Goal: Information Seeking & Learning: Learn about a topic

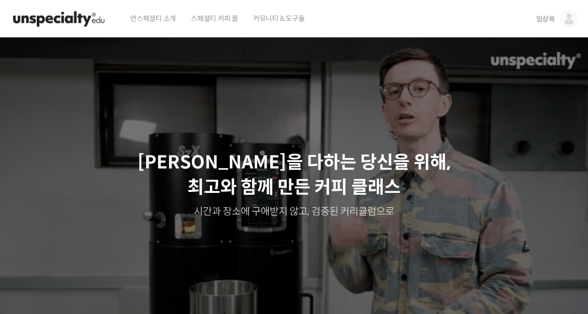
click at [556, 20] on link "임상옥" at bounding box center [557, 19] width 42 height 38
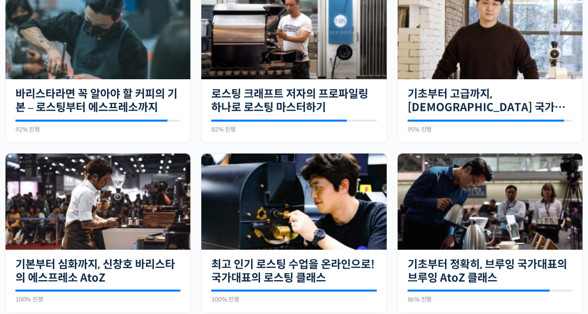
scroll to position [273, 0]
click at [312, 258] on link "최고 인기 로스팅 수업을 온라인으로! 국가대표의 로스팅 클래스" at bounding box center [293, 271] width 165 height 27
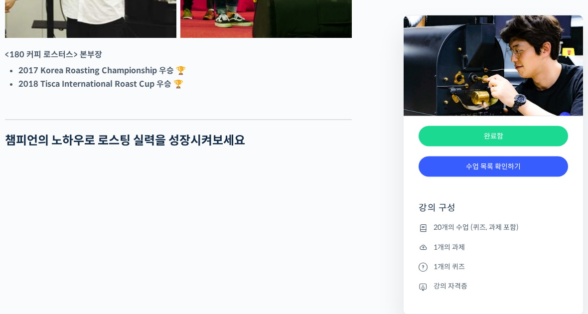
scroll to position [698, 0]
click at [490, 169] on link "수업 목록 확인하기" at bounding box center [494, 167] width 150 height 20
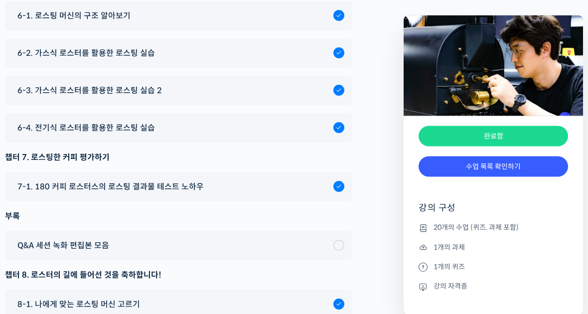
scroll to position [5249, 0]
click at [126, 135] on span "6-4. 전기식 로스터를 활용한 로스팅 실습" at bounding box center [86, 127] width 138 height 13
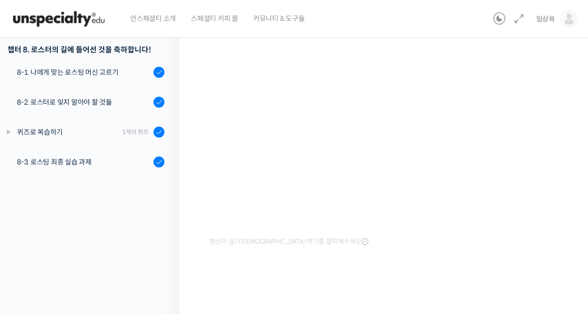
scroll to position [615, 0]
